Goal: Task Accomplishment & Management: Use online tool/utility

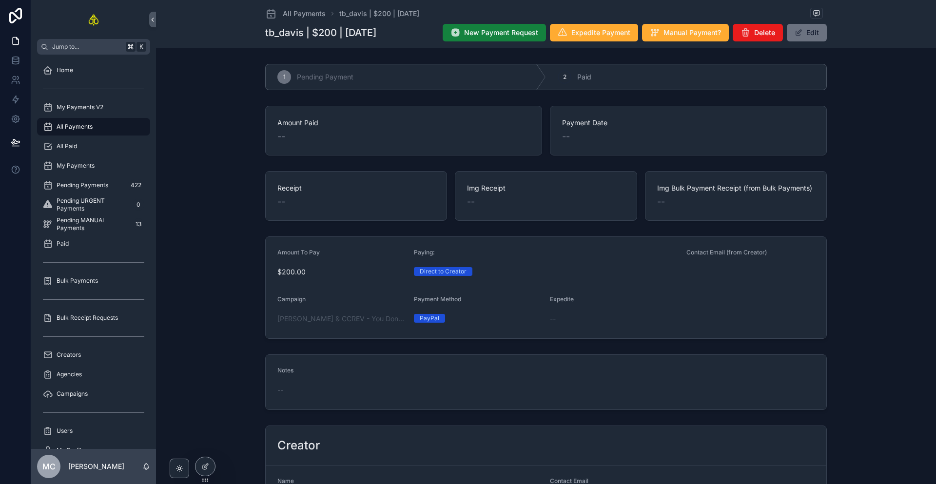
click at [483, 33] on span "New Payment Request" at bounding box center [501, 33] width 74 height 10
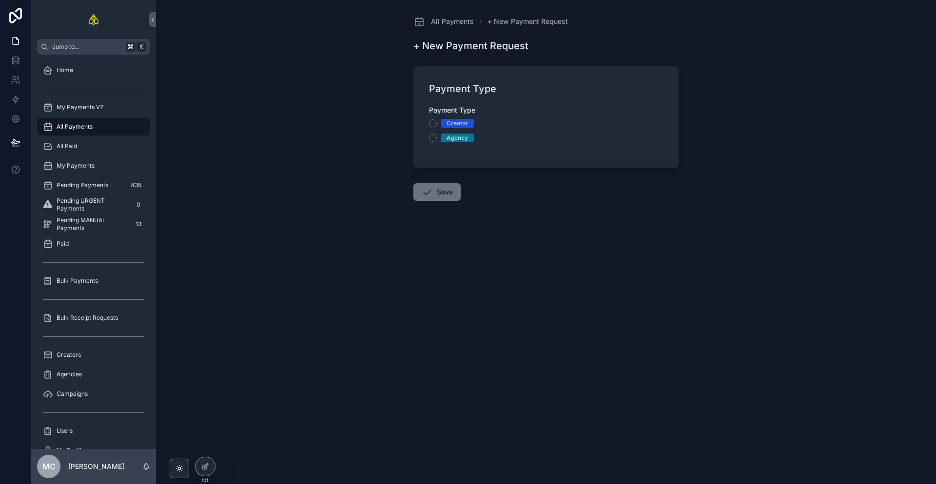
click at [468, 125] on span "Creator" at bounding box center [457, 123] width 33 height 9
click at [437, 125] on button "Creator" at bounding box center [433, 123] width 8 height 8
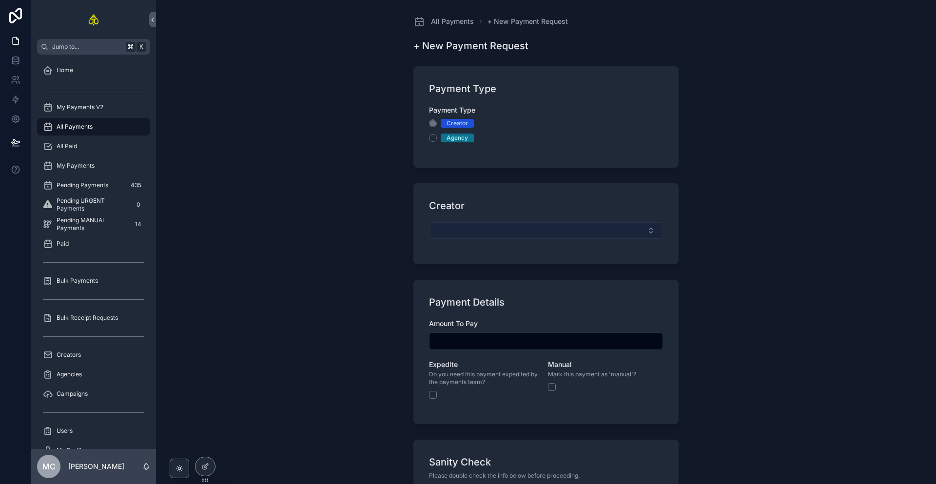
click at [480, 234] on button "Select Button" at bounding box center [546, 230] width 234 height 17
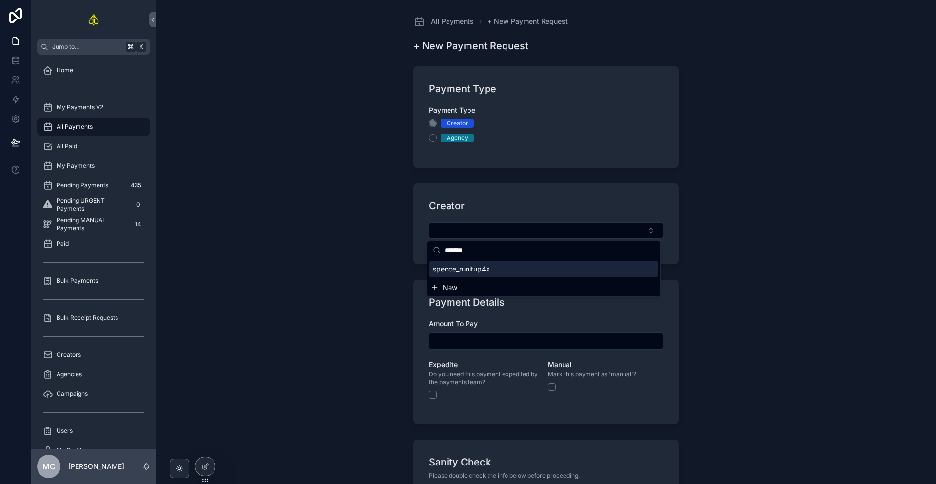
type input "*******"
click at [480, 267] on span "spence_runitup4x" at bounding box center [461, 269] width 57 height 10
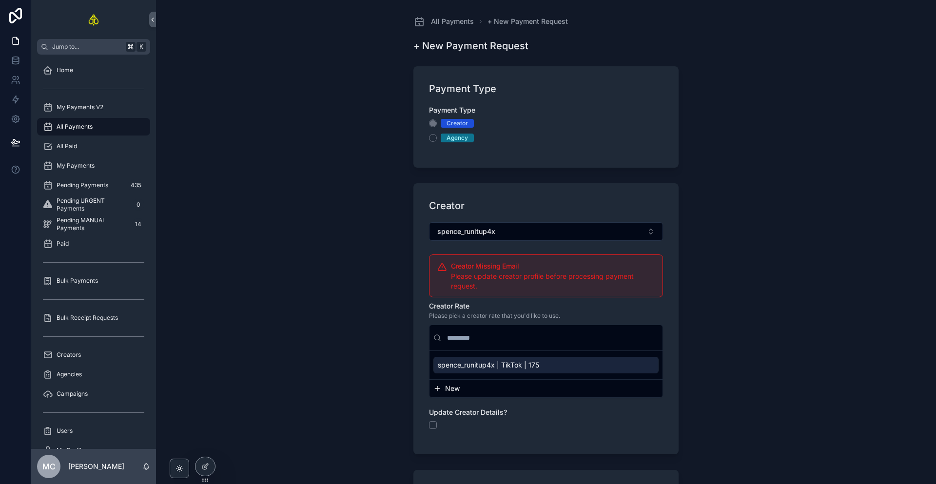
click at [524, 369] on span "spence_runitup4x | TikTok | 175" at bounding box center [488, 365] width 101 height 10
type input "*******"
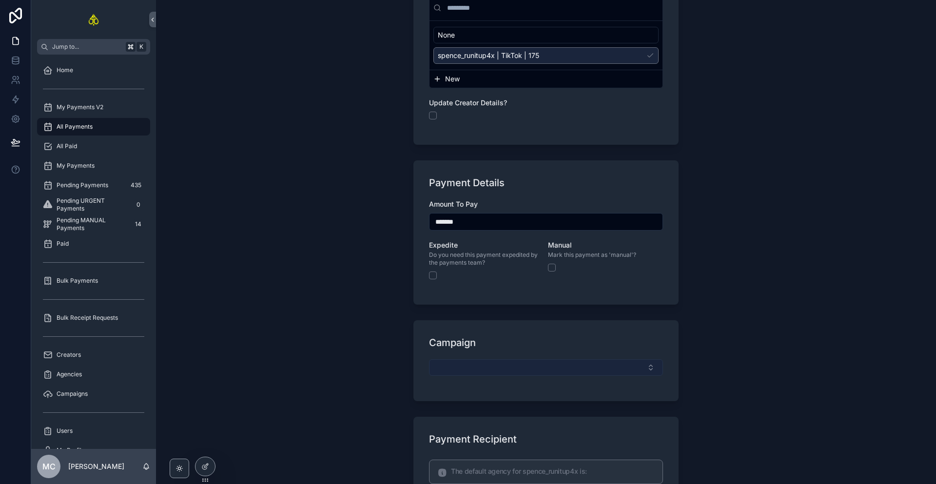
scroll to position [331, 0]
click at [484, 362] on button "Select Button" at bounding box center [546, 366] width 234 height 17
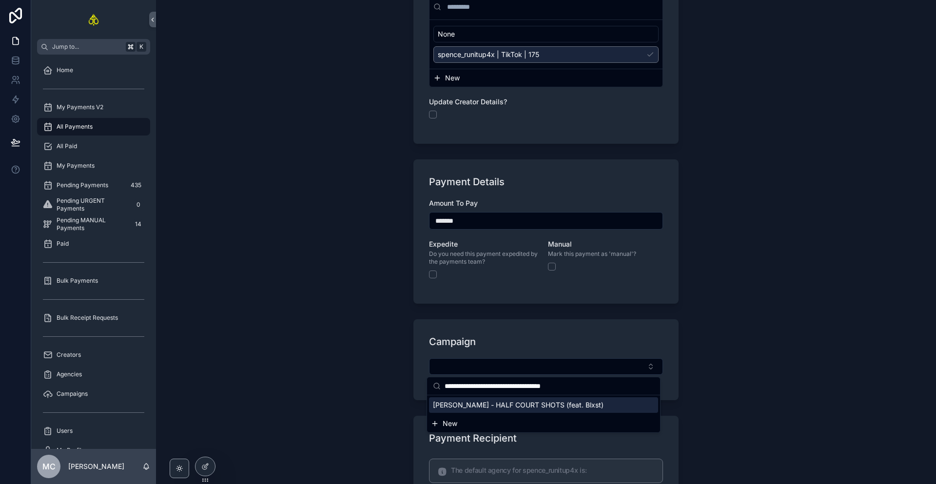
type input "**********"
click at [493, 405] on span "[PERSON_NAME] - HALF COURT SHOTS (feat. Blxst)" at bounding box center [518, 405] width 171 height 10
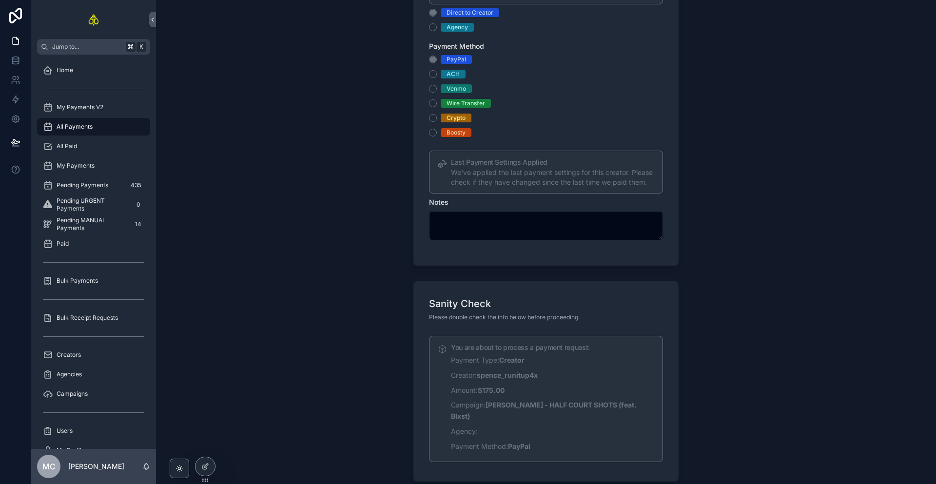
scroll to position [894, 0]
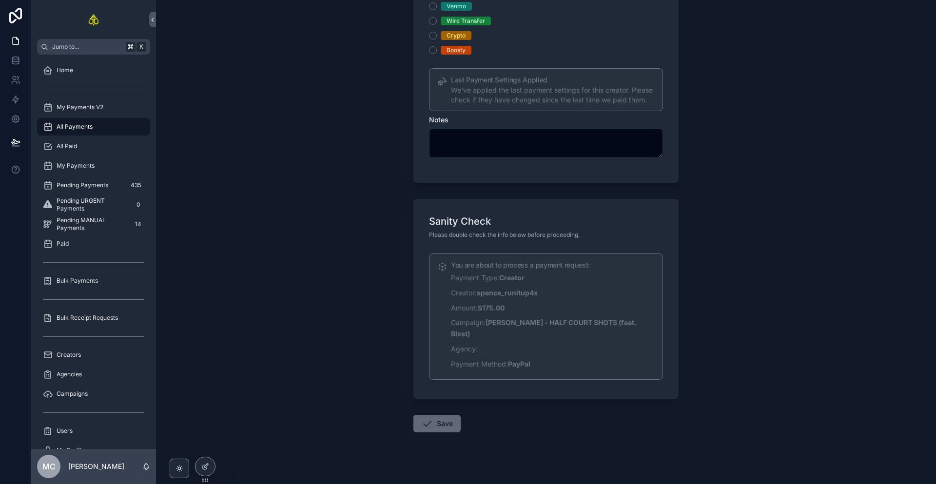
drag, startPoint x: 430, startPoint y: 408, endPoint x: 462, endPoint y: 409, distance: 31.7
click at [431, 415] on button "Save" at bounding box center [436, 424] width 47 height 18
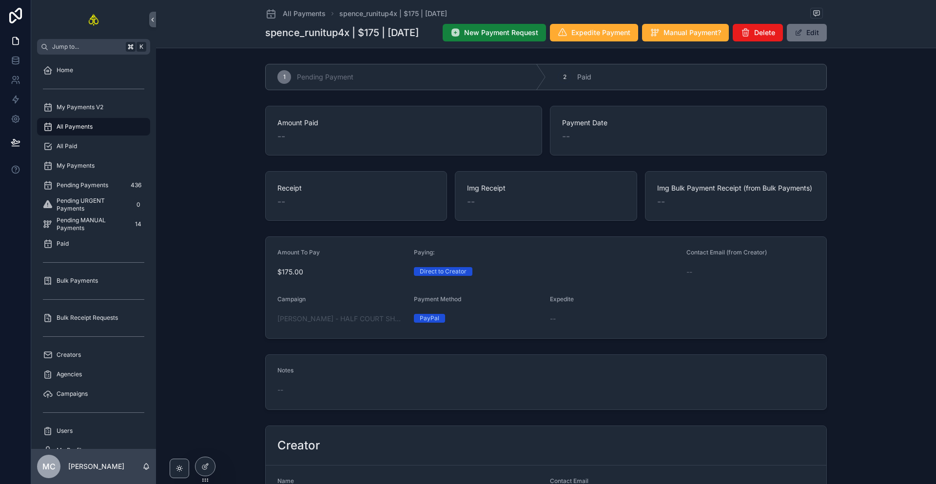
click at [523, 33] on span "New Payment Request" at bounding box center [501, 33] width 74 height 10
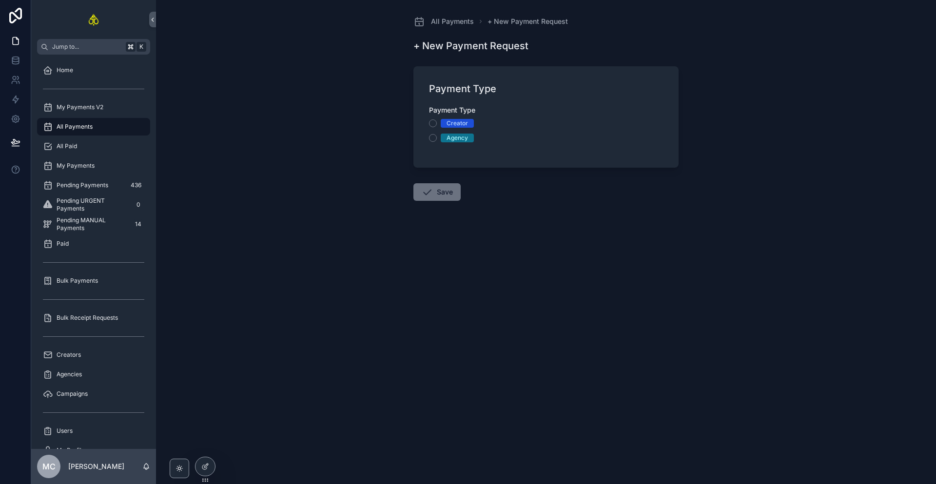
click at [460, 117] on div "Payment Type Creator Agency" at bounding box center [546, 123] width 234 height 37
click at [454, 121] on div "Creator" at bounding box center [456, 123] width 21 height 9
click at [437, 121] on button "Creator" at bounding box center [433, 123] width 8 height 8
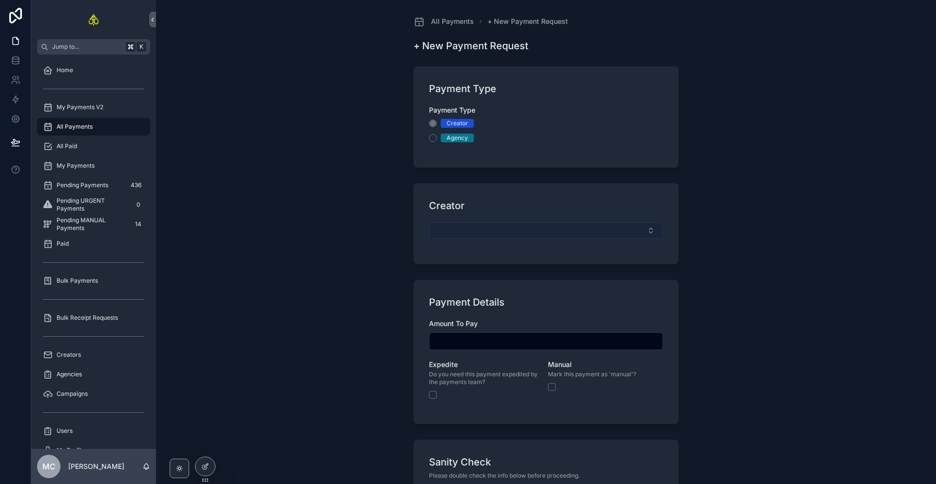
click at [465, 227] on button "Select Button" at bounding box center [546, 230] width 234 height 17
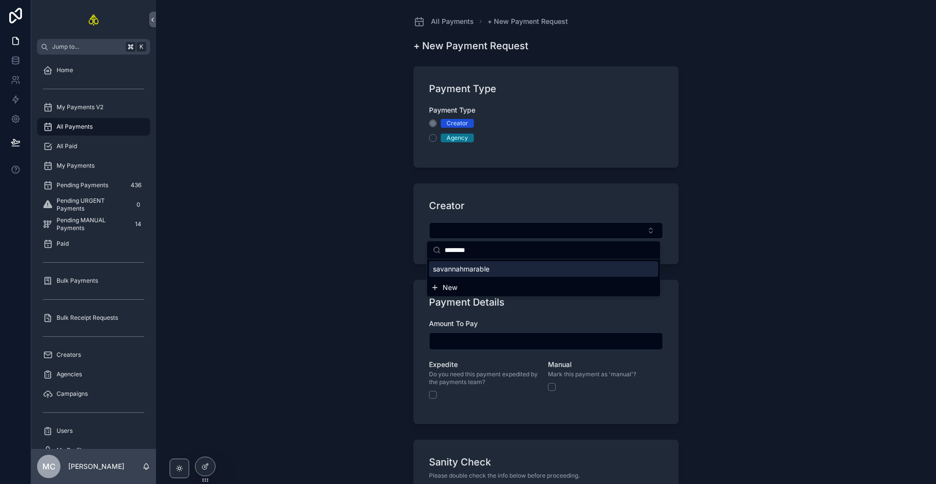
type input "********"
click at [467, 265] on span "savannahmarable" at bounding box center [461, 269] width 57 height 10
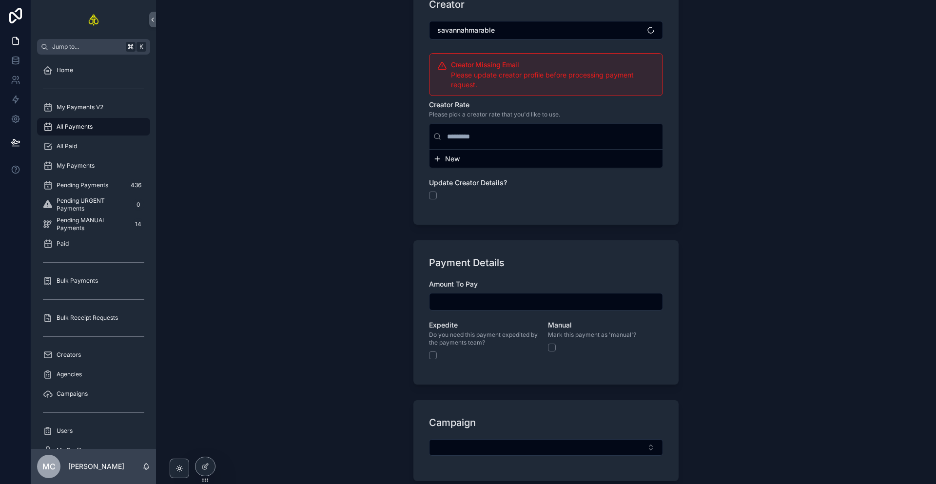
scroll to position [202, 0]
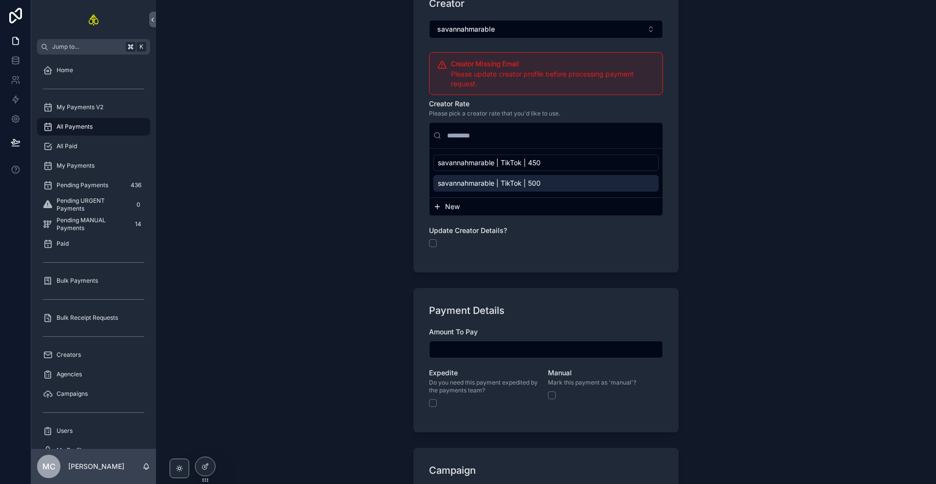
click at [465, 349] on input "scrollable content" at bounding box center [545, 350] width 233 height 14
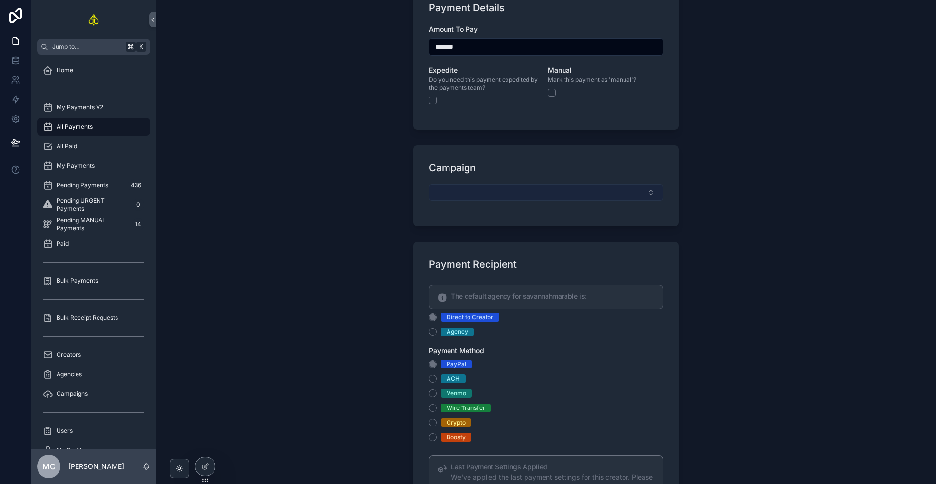
scroll to position [506, 0]
type input "*******"
click at [473, 197] on button "Select Button" at bounding box center [546, 191] width 234 height 17
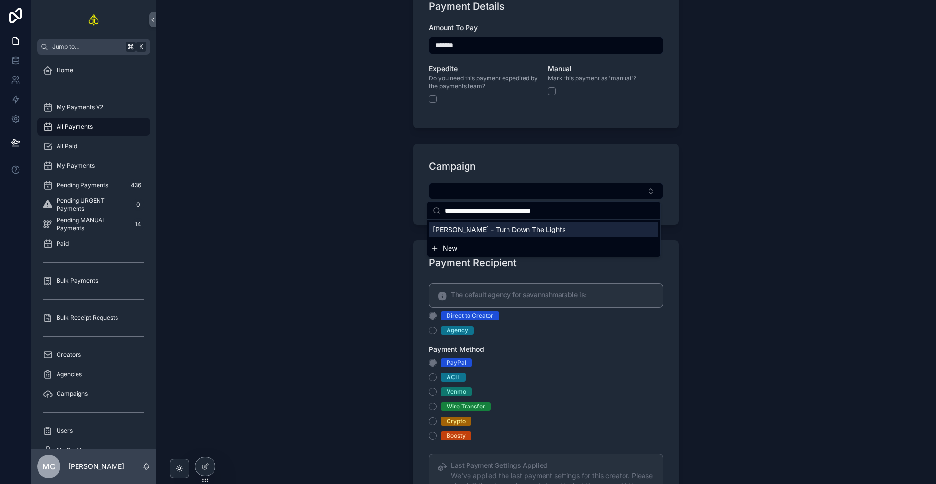
type input "**********"
click at [481, 227] on span "[PERSON_NAME] - Turn Down The Lights" at bounding box center [499, 230] width 133 height 10
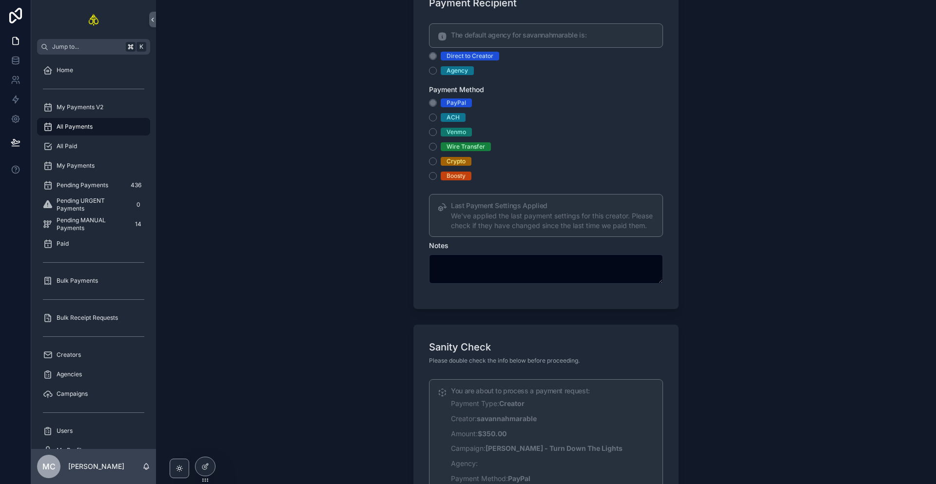
scroll to position [894, 0]
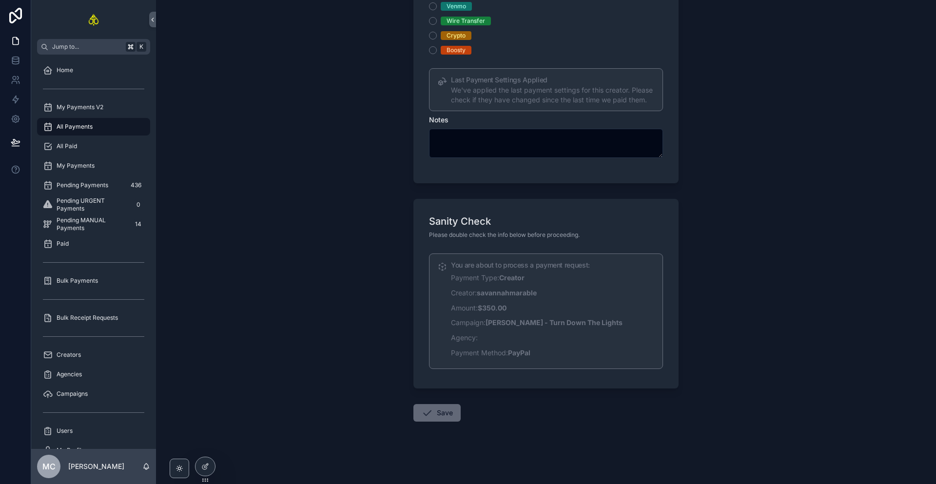
click at [442, 406] on button "Save" at bounding box center [436, 413] width 47 height 18
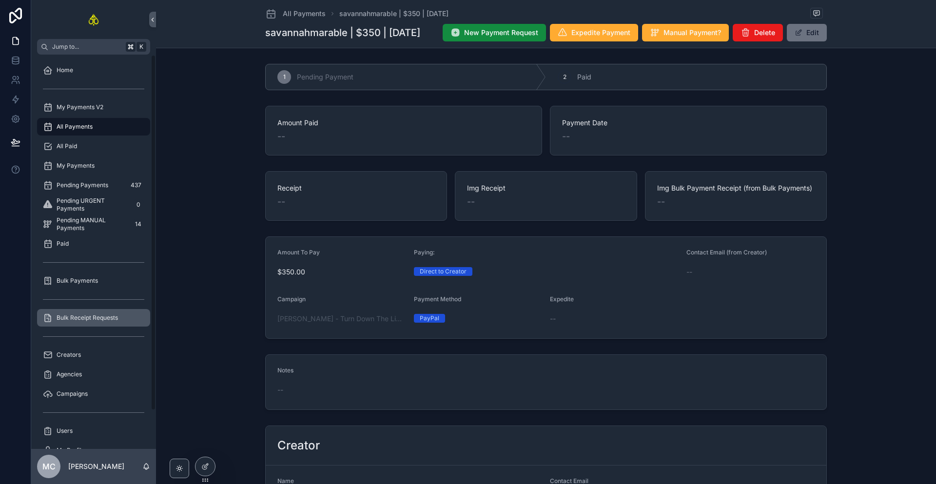
click at [75, 317] on span "Bulk Receipt Requests" at bounding box center [87, 318] width 61 height 8
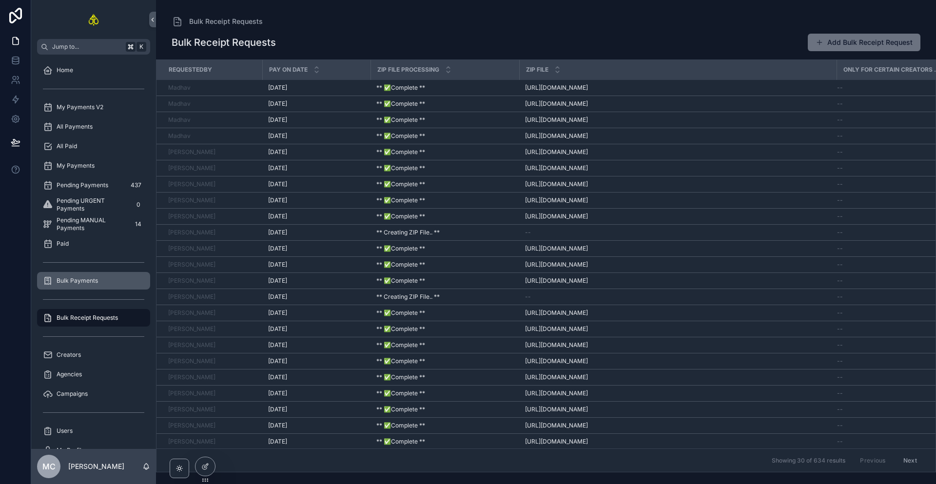
click at [78, 285] on div "Bulk Payments" at bounding box center [93, 281] width 101 height 16
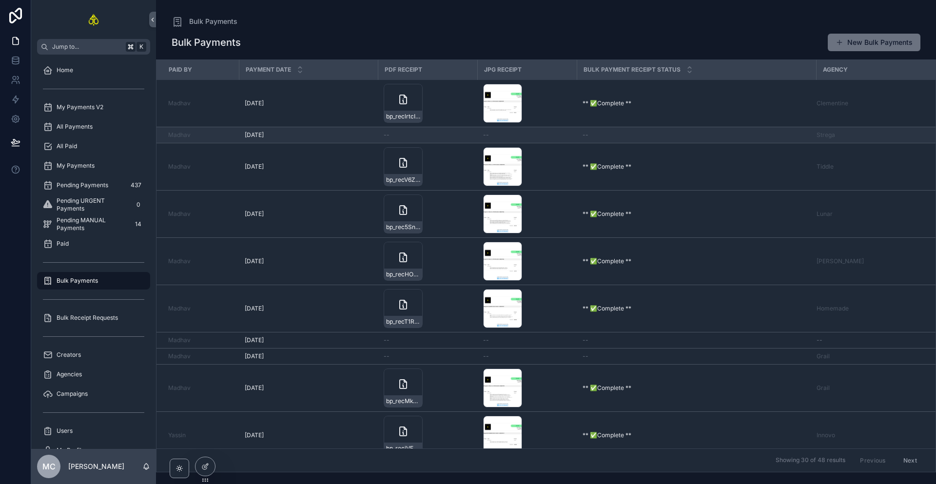
click at [331, 136] on div "[DATE] [DATE]" at bounding box center [308, 135] width 127 height 8
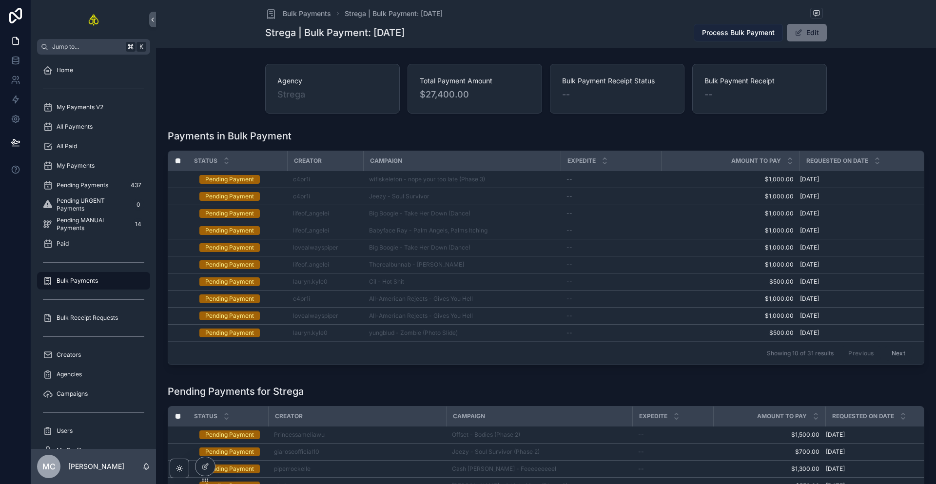
click at [734, 33] on span "Process Bulk Payment" at bounding box center [738, 33] width 73 height 10
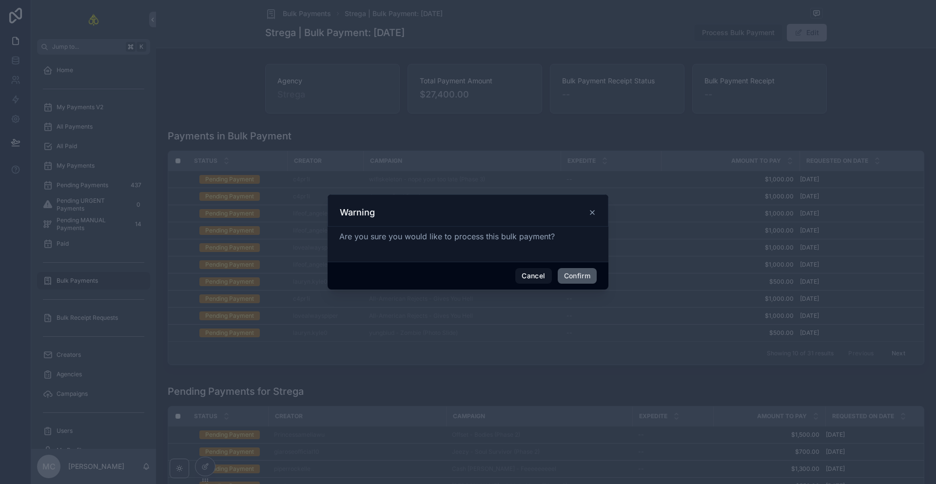
click at [583, 278] on button "Confirm" at bounding box center [577, 276] width 39 height 16
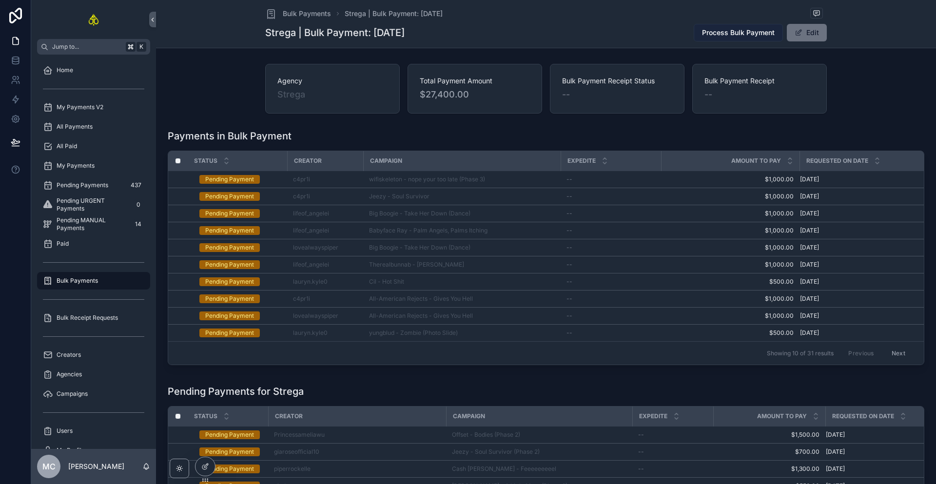
click at [710, 32] on span "Process Bulk Payment" at bounding box center [738, 33] width 73 height 10
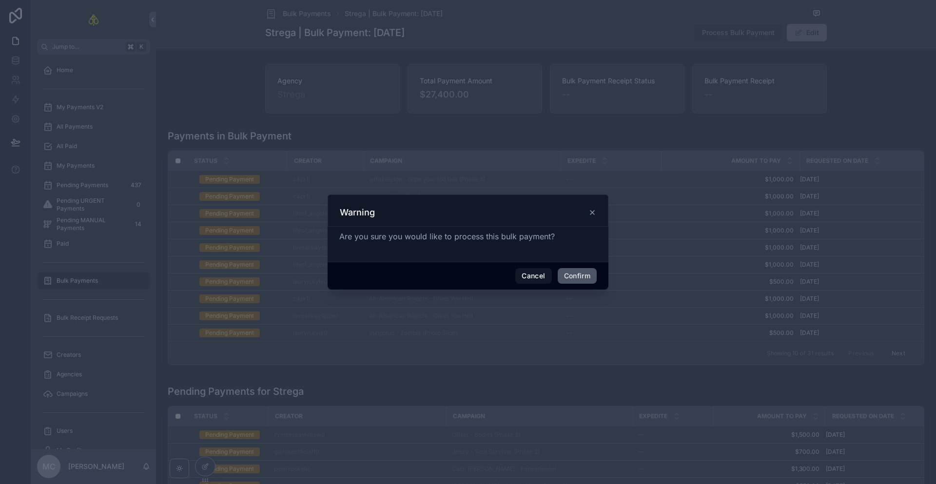
click at [587, 274] on button "Confirm" at bounding box center [577, 276] width 39 height 16
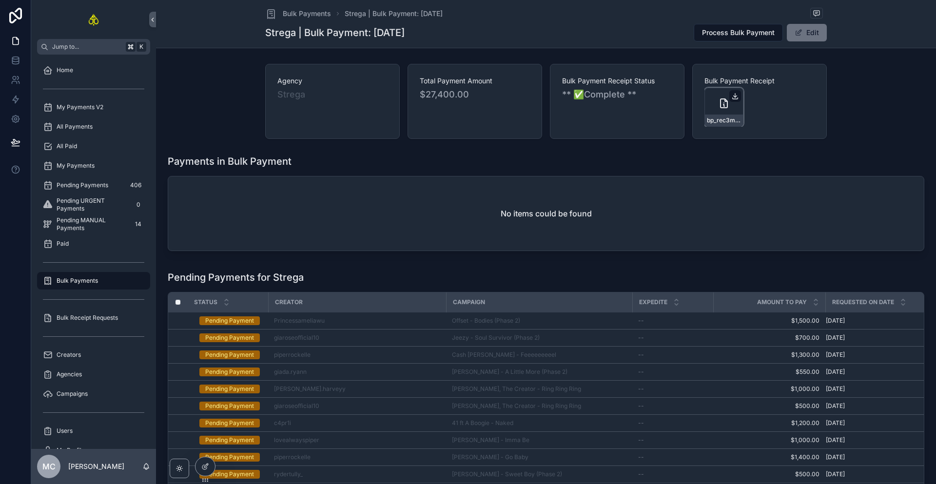
click at [736, 99] on icon "scrollable content" at bounding box center [735, 96] width 8 height 8
